Goal: Task Accomplishment & Management: Use online tool/utility

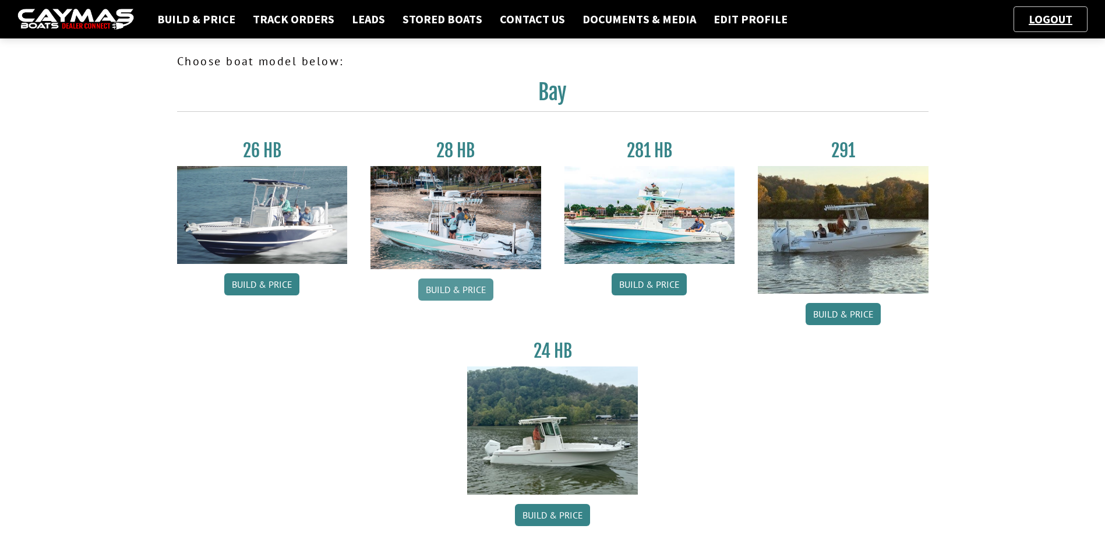
click at [466, 290] on link "Build & Price" at bounding box center [455, 289] width 75 height 22
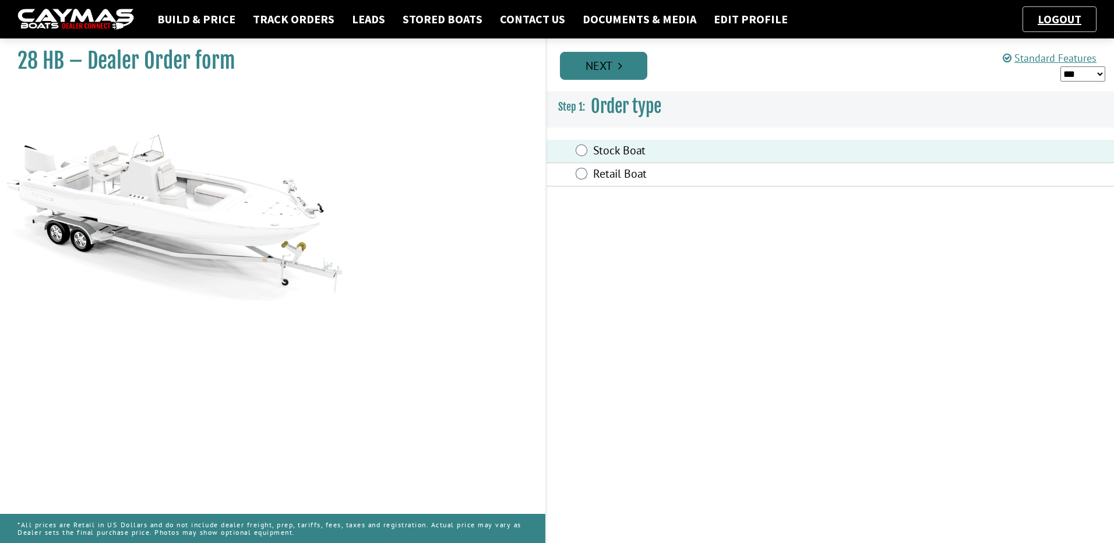
click at [611, 66] on link "Next" at bounding box center [603, 66] width 87 height 28
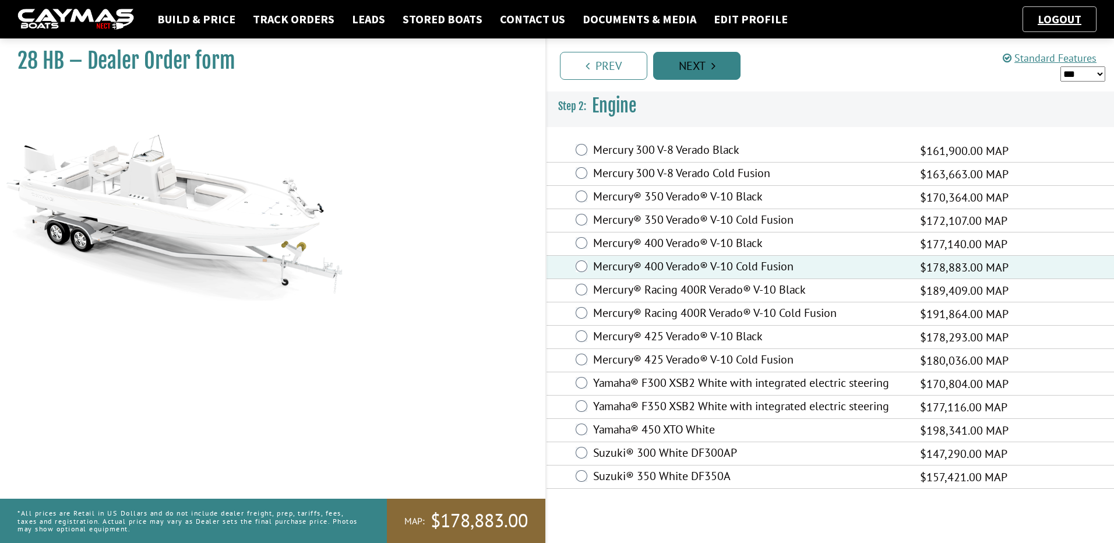
click at [683, 64] on link "Next" at bounding box center [696, 66] width 87 height 28
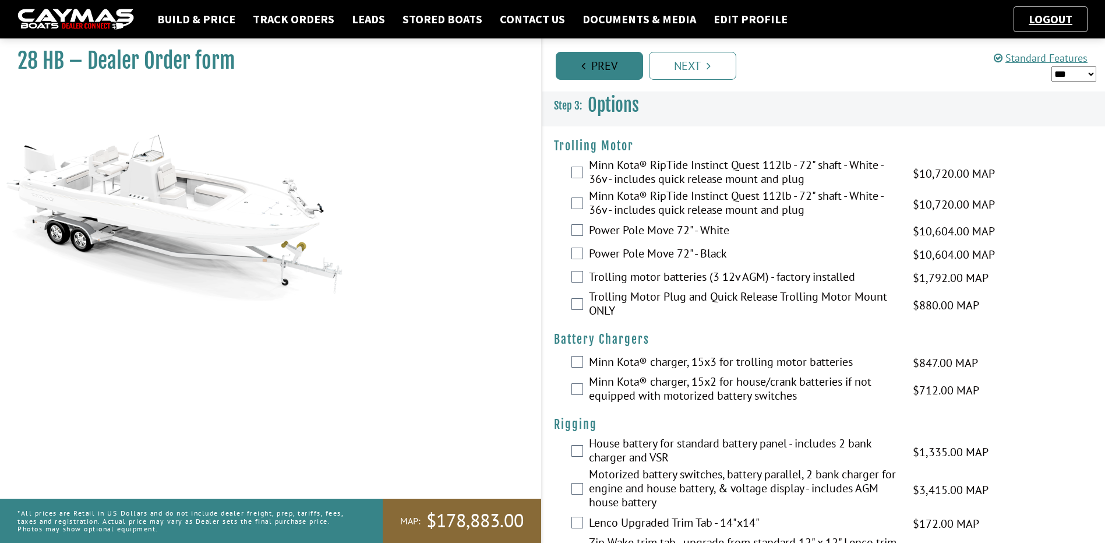
click at [616, 69] on link "Prev" at bounding box center [599, 66] width 87 height 28
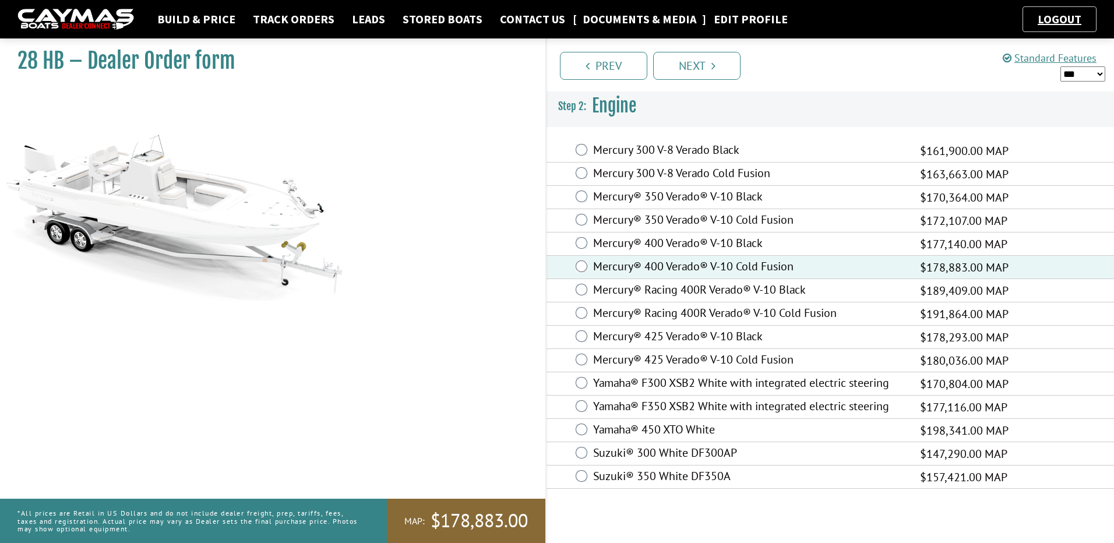
click at [611, 16] on link "Documents & Media" at bounding box center [639, 19] width 125 height 15
